Goal: Information Seeking & Learning: Learn about a topic

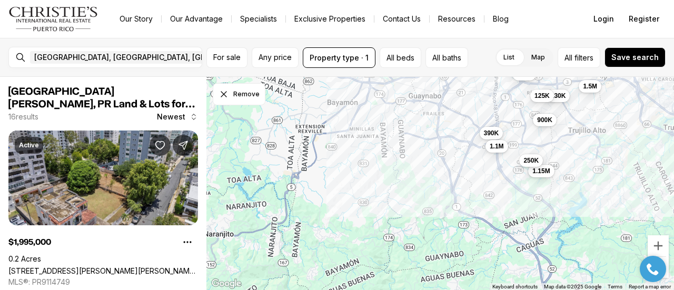
drag, startPoint x: 506, startPoint y: 228, endPoint x: 574, endPoint y: 109, distance: 137.1
click at [574, 109] on div "2M 5.25M 385K 1.5M 1.1M 4.5M 140K 6.3M 1.6M 390K 1.15M 130K 250K 125K 1.1M 900K" at bounding box center [441, 184] width 468 height 214
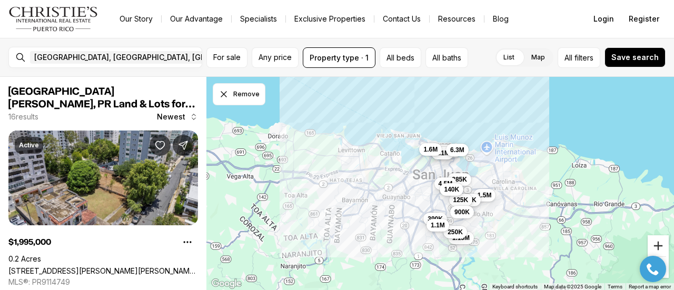
click at [654, 246] on button "Zoom in" at bounding box center [658, 246] width 21 height 21
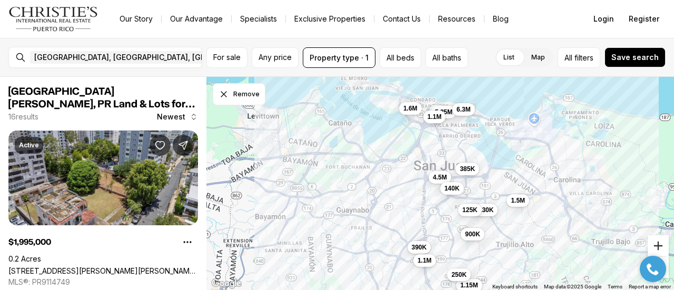
click at [653, 246] on button "Zoom in" at bounding box center [658, 246] width 21 height 21
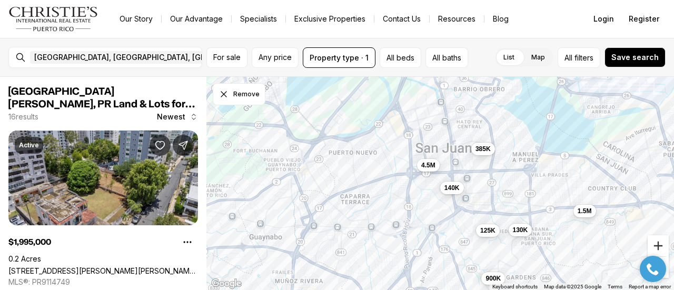
click at [652, 246] on button "Zoom in" at bounding box center [658, 246] width 21 height 21
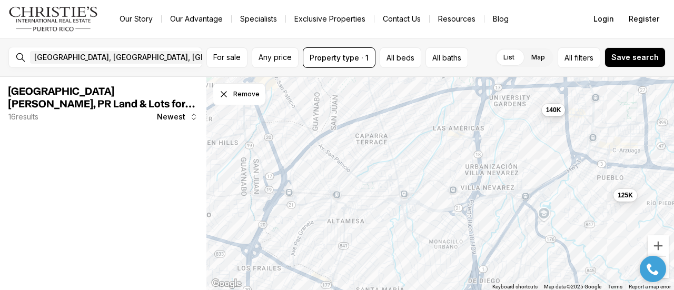
drag, startPoint x: 508, startPoint y: 226, endPoint x: 609, endPoint y: 149, distance: 127.1
click at [609, 149] on div "130K 125K 385K 4.5M 140K" at bounding box center [441, 184] width 468 height 214
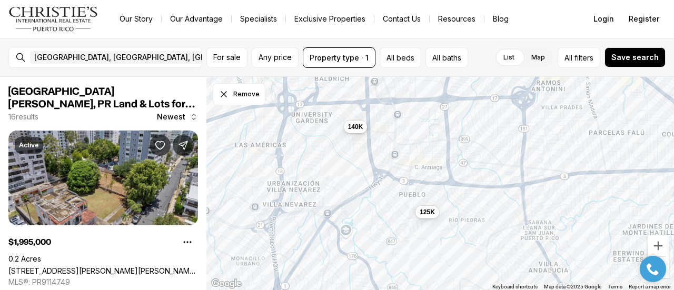
drag, startPoint x: 555, startPoint y: 151, endPoint x: 356, endPoint y: 167, distance: 199.8
click at [356, 167] on div "125K 140K 900K" at bounding box center [441, 184] width 468 height 214
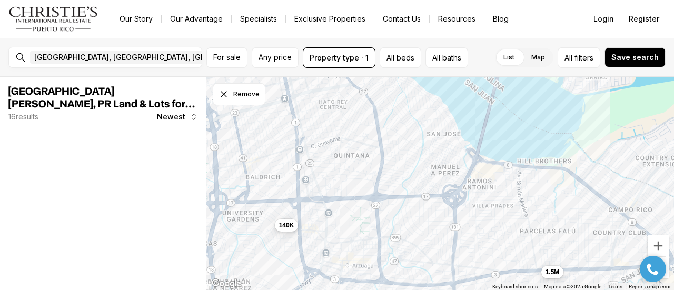
drag, startPoint x: 458, startPoint y: 158, endPoint x: 406, endPoint y: 166, distance: 52.4
click at [402, 240] on div "125K 140K 1.5M 130K" at bounding box center [441, 184] width 468 height 214
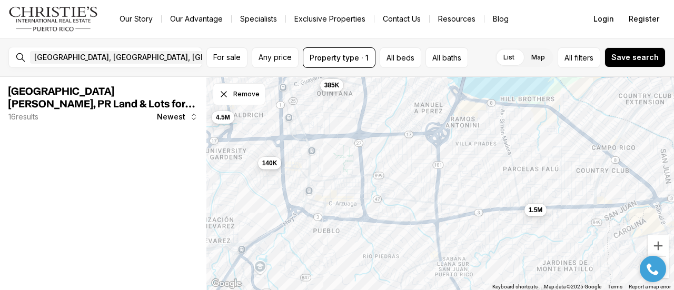
drag, startPoint x: 412, startPoint y: 171, endPoint x: 389, endPoint y: 95, distance: 79.7
click at [390, 91] on div "140K 1.5M 385K 4.5M" at bounding box center [441, 184] width 468 height 214
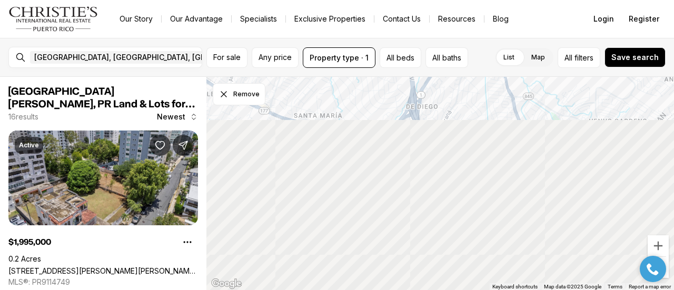
drag, startPoint x: 388, startPoint y: 204, endPoint x: 609, endPoint y: 0, distance: 300.9
click at [636, 0] on html "Go to: Homepage Our Story Our Advantage Specialists Exclusive Properties Contac…" at bounding box center [337, 145] width 674 height 290
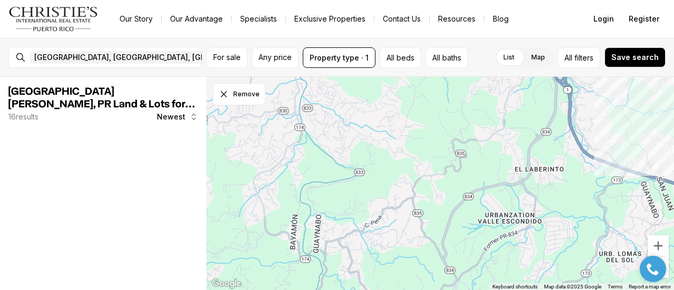
drag, startPoint x: 400, startPoint y: 224, endPoint x: 674, endPoint y: -58, distance: 393.5
click at [674, 0] on html "Go to: Homepage Our Story Our Advantage Specialists Exclusive Properties Contac…" at bounding box center [337, 145] width 674 height 290
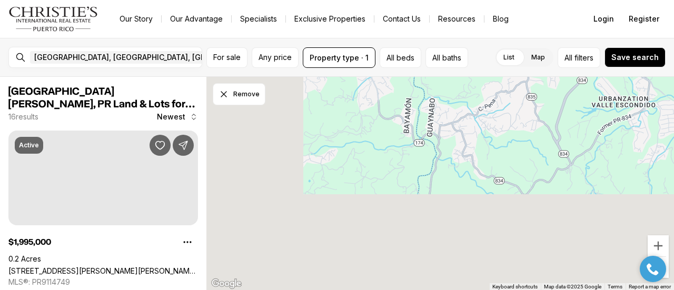
drag, startPoint x: 363, startPoint y: 208, endPoint x: 477, endPoint y: 75, distance: 175.2
click at [481, 73] on div "[GEOGRAPHIC_DATA], [GEOGRAPHIC_DATA], [GEOGRAPHIC_DATA] Remove [GEOGRAPHIC_DATA…" at bounding box center [337, 164] width 674 height 252
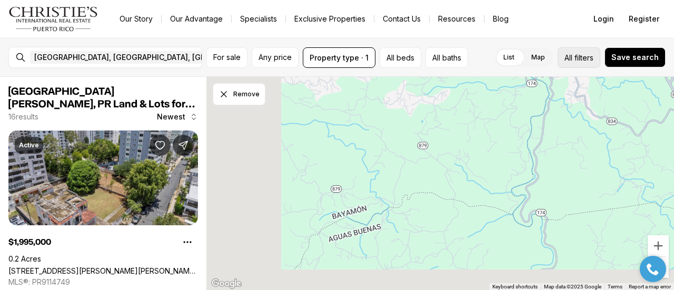
drag, startPoint x: 415, startPoint y: 159, endPoint x: 587, endPoint y: 52, distance: 202.1
click at [590, 51] on div "[GEOGRAPHIC_DATA], [GEOGRAPHIC_DATA], [GEOGRAPHIC_DATA] Remove [GEOGRAPHIC_DATA…" at bounding box center [337, 164] width 674 height 252
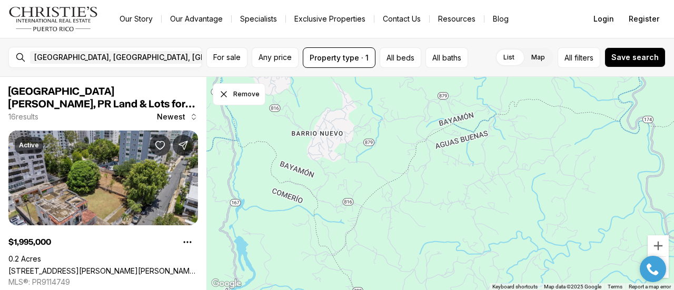
click at [340, 189] on div at bounding box center [441, 184] width 468 height 214
